Goal: Transaction & Acquisition: Purchase product/service

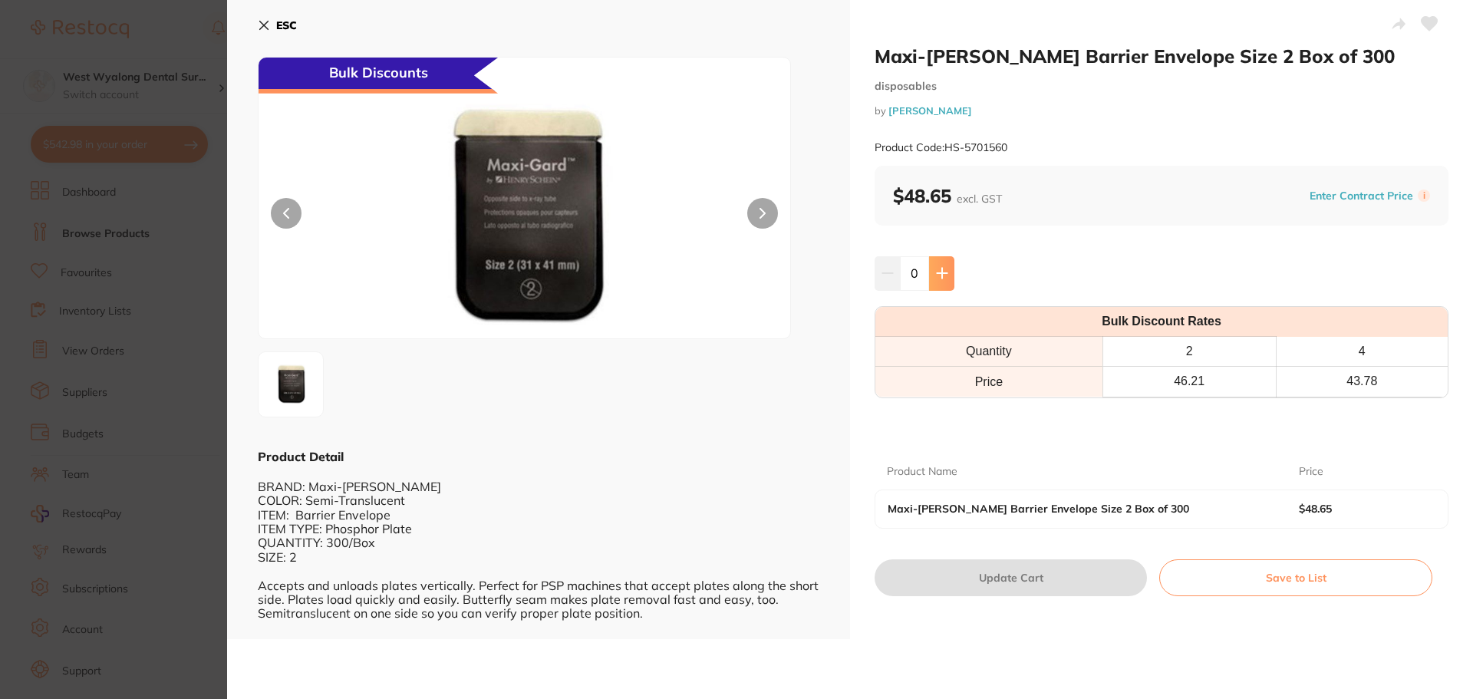
click at [944, 270] on icon at bounding box center [942, 273] width 12 height 12
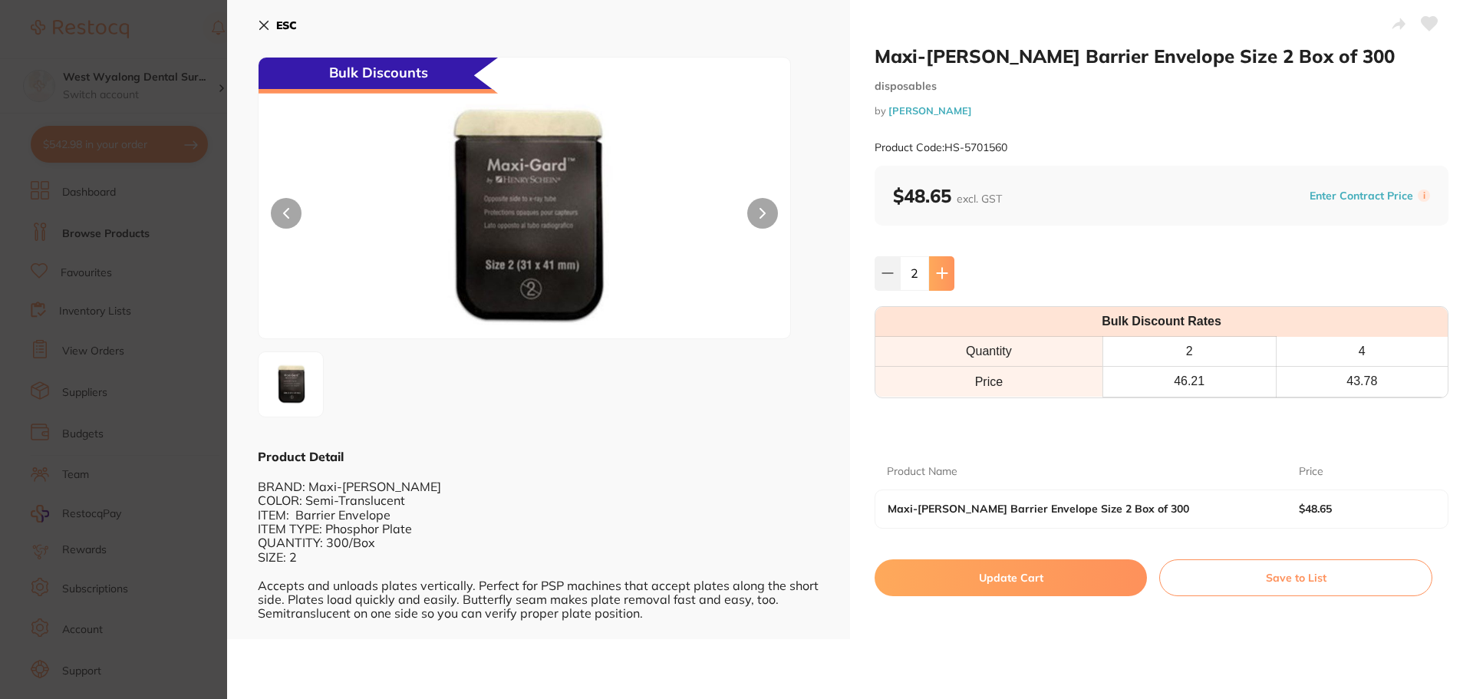
click at [944, 270] on icon at bounding box center [942, 273] width 12 height 12
click at [885, 279] on icon at bounding box center [888, 273] width 12 height 12
type input "2"
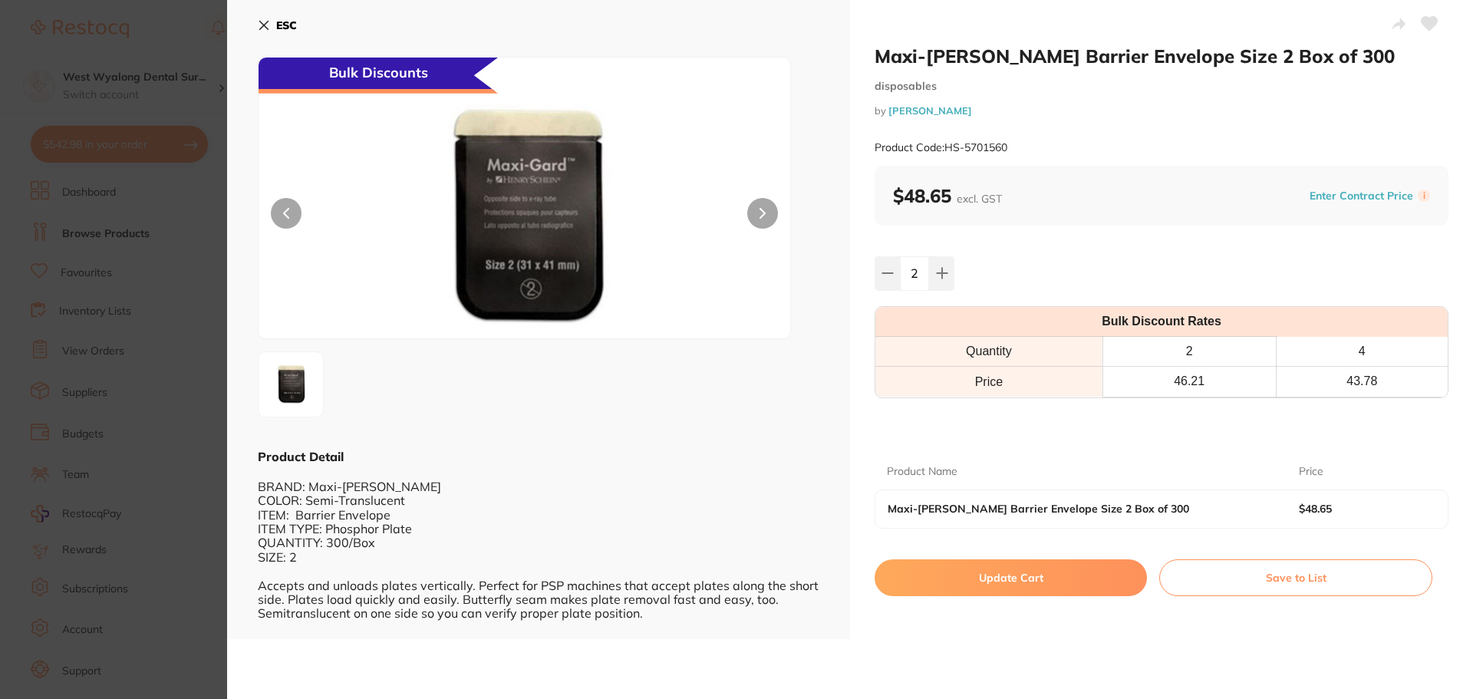
click at [1090, 582] on button "Update Cart" at bounding box center [1011, 577] width 272 height 37
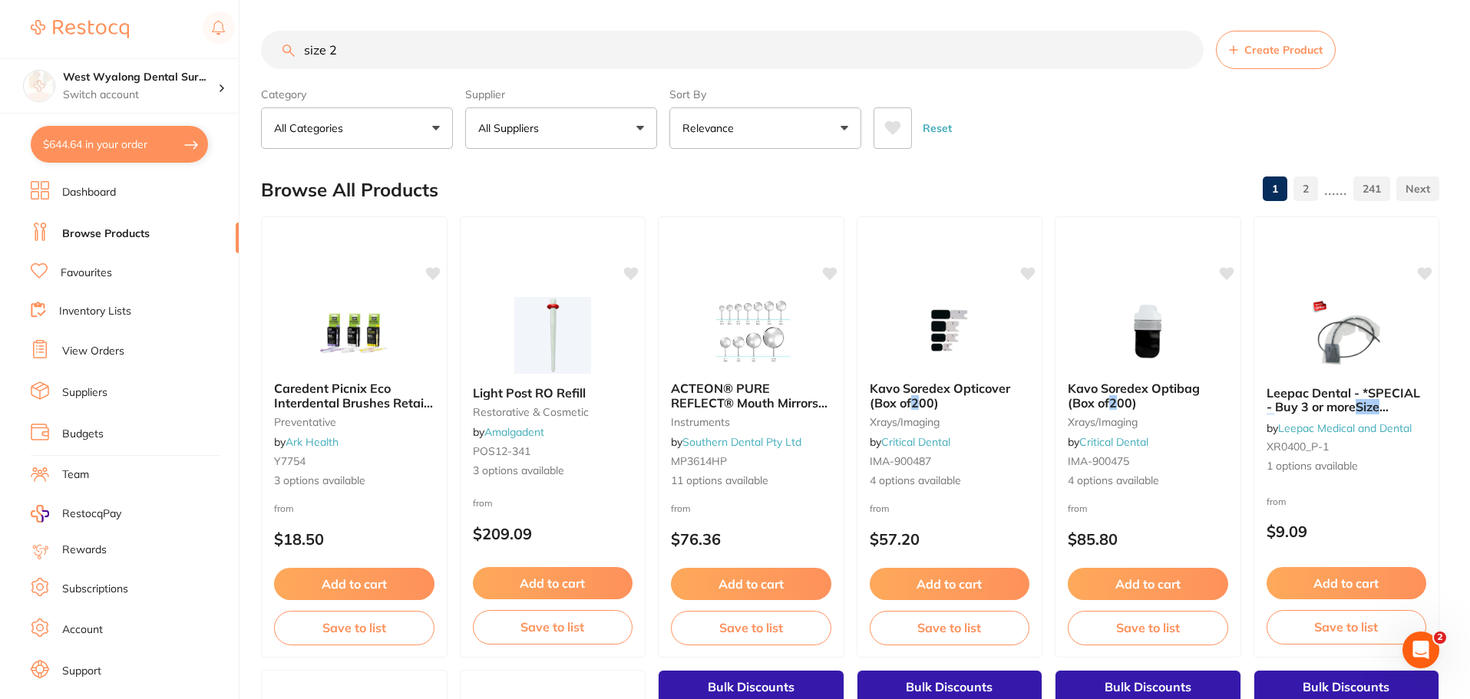
click at [65, 137] on button "$644.64 in your order" at bounding box center [119, 144] width 177 height 37
checkbox input "true"
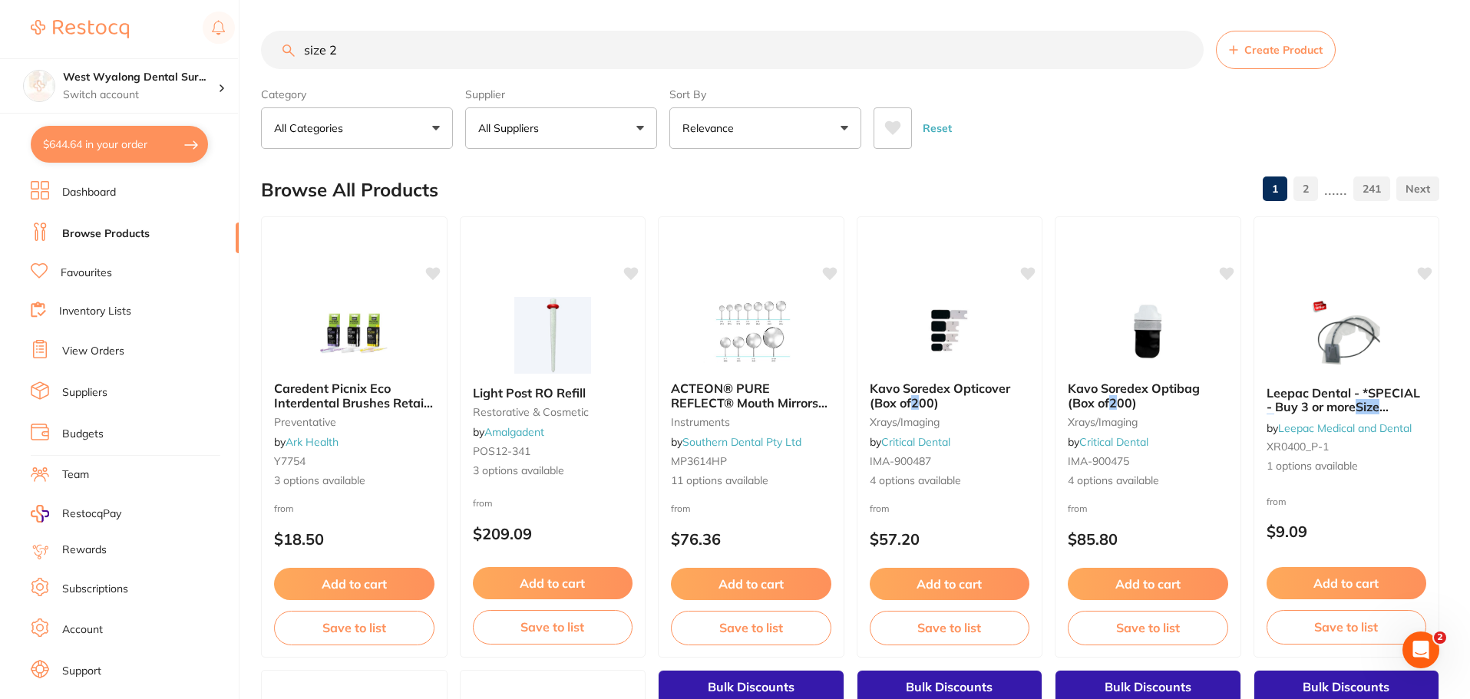
checkbox input "true"
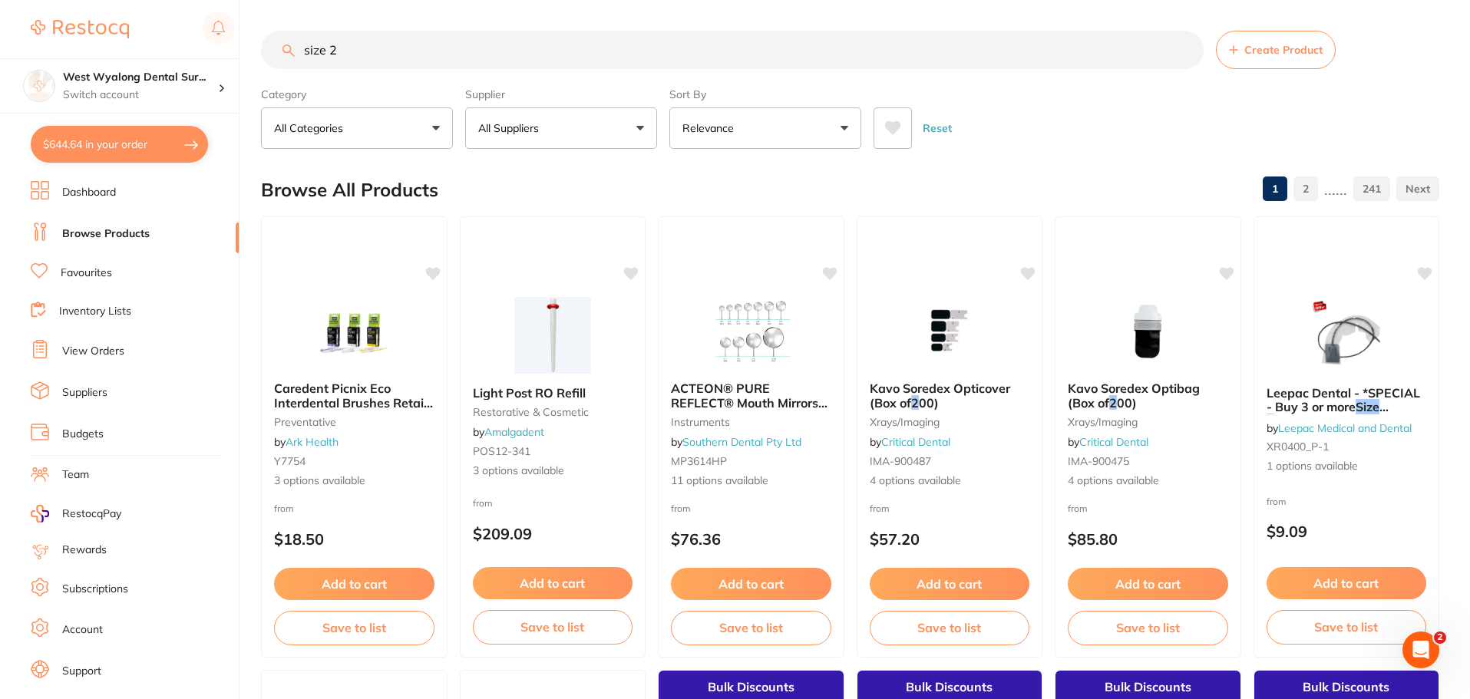
checkbox input "true"
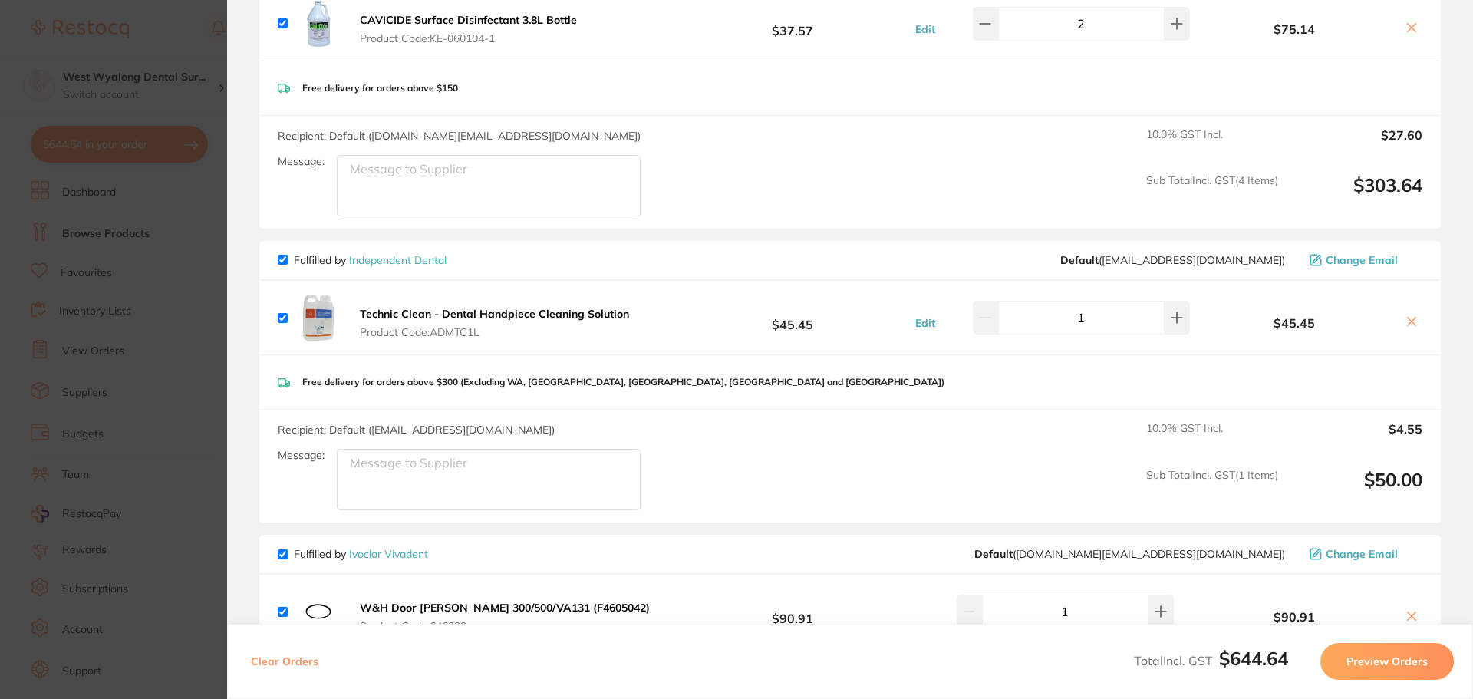
scroll to position [460, 0]
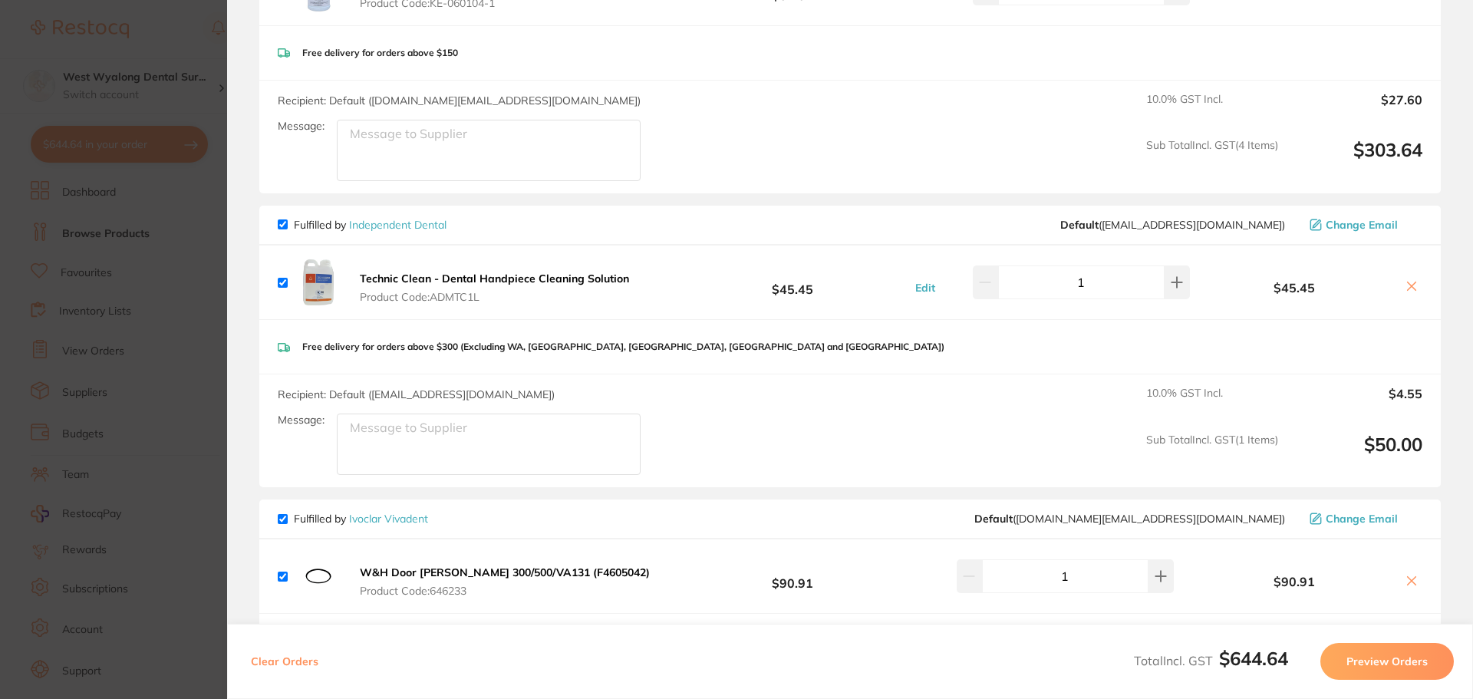
click at [183, 344] on section "Update RRP Set your pre negotiated price for this item. Item Agreed RRP (excl. …" at bounding box center [736, 349] width 1473 height 699
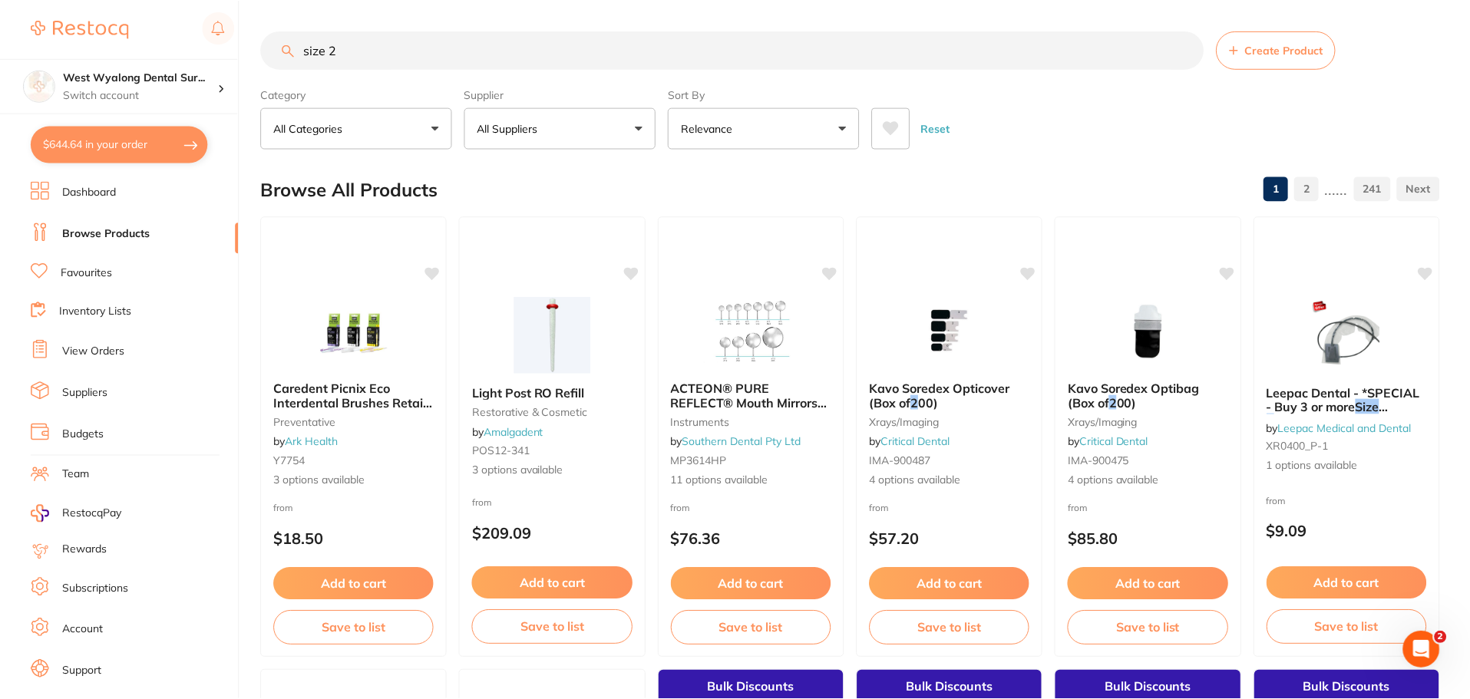
scroll to position [1, 0]
